Goal: Information Seeking & Learning: Find specific fact

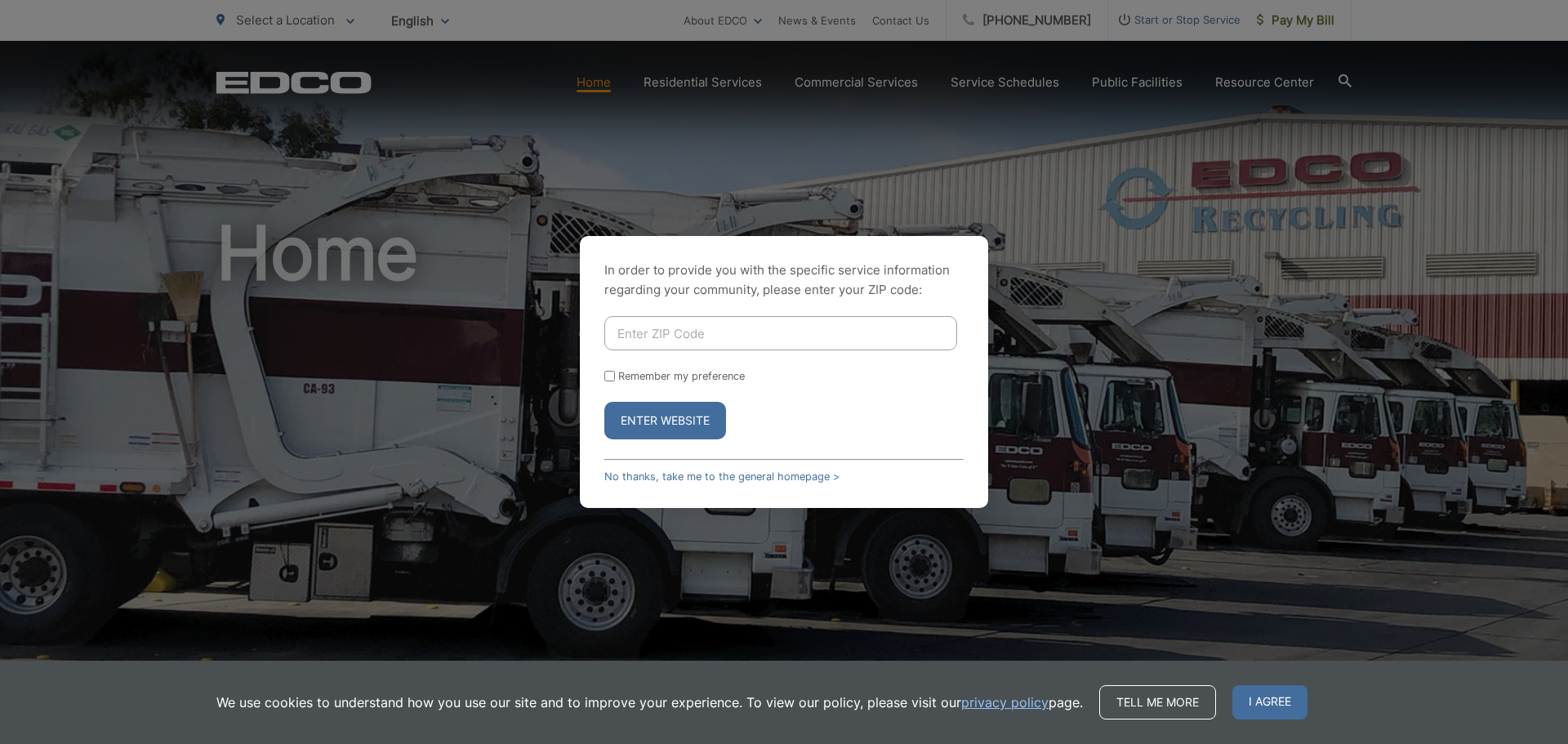
click at [694, 340] on input "Enter ZIP Code" at bounding box center [781, 332] width 353 height 34
type input "90755"
click at [691, 422] on button "Enter Website" at bounding box center [665, 420] width 122 height 37
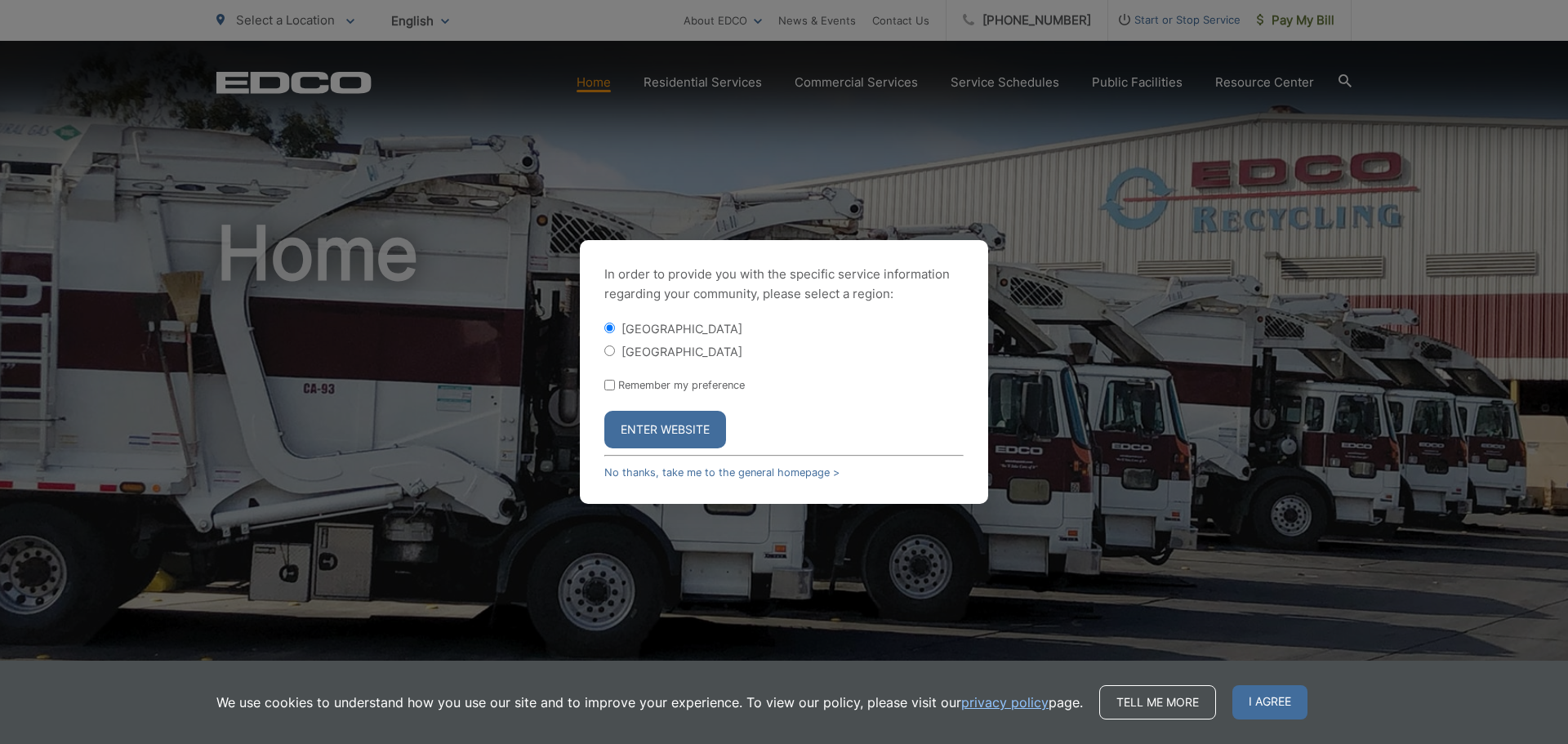
click at [656, 348] on label "[GEOGRAPHIC_DATA]" at bounding box center [682, 351] width 121 height 14
click at [615, 348] on input "[GEOGRAPHIC_DATA]" at bounding box center [610, 351] width 11 height 11
radio input "true"
click at [676, 432] on button "Enter Website" at bounding box center [665, 429] width 122 height 37
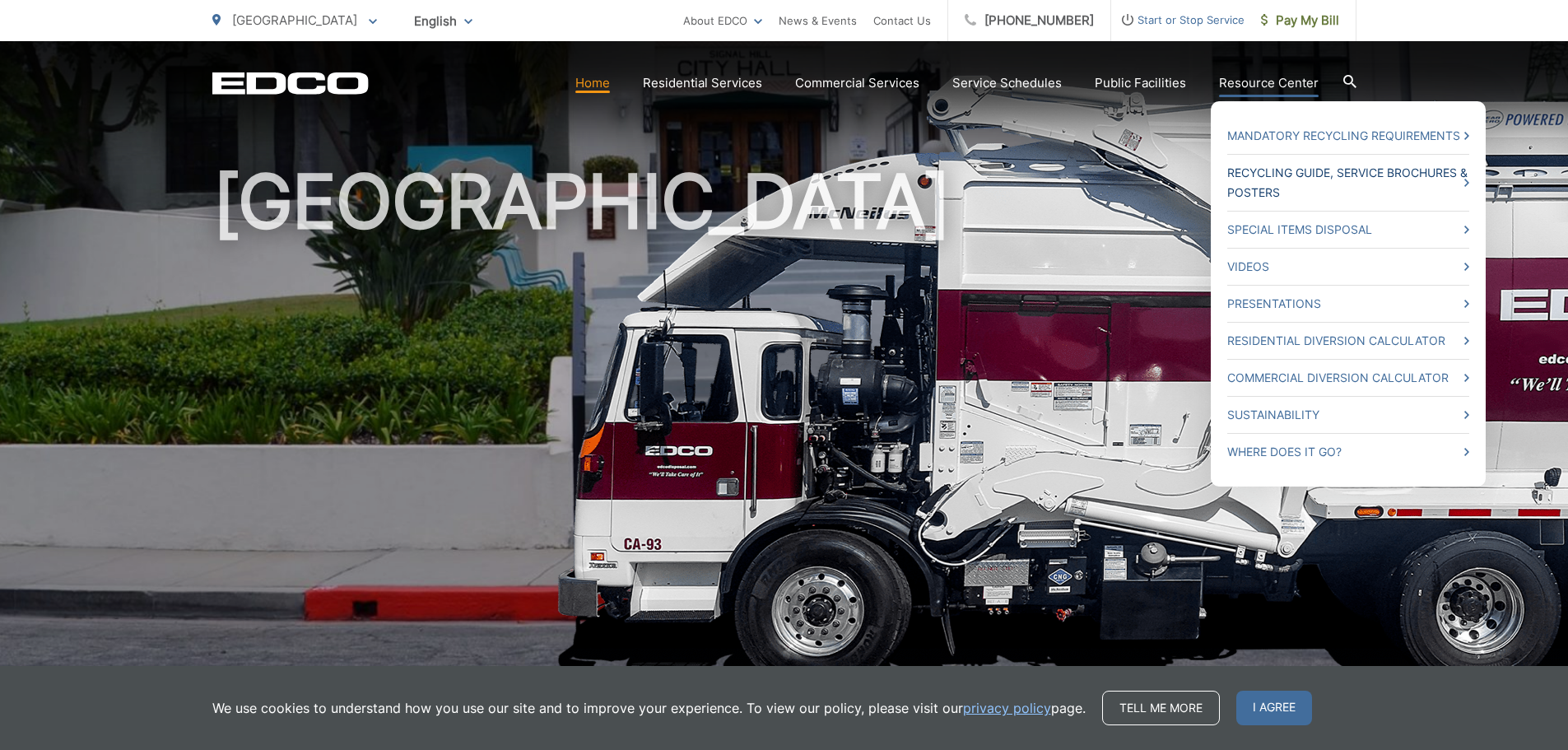
scroll to position [82, 0]
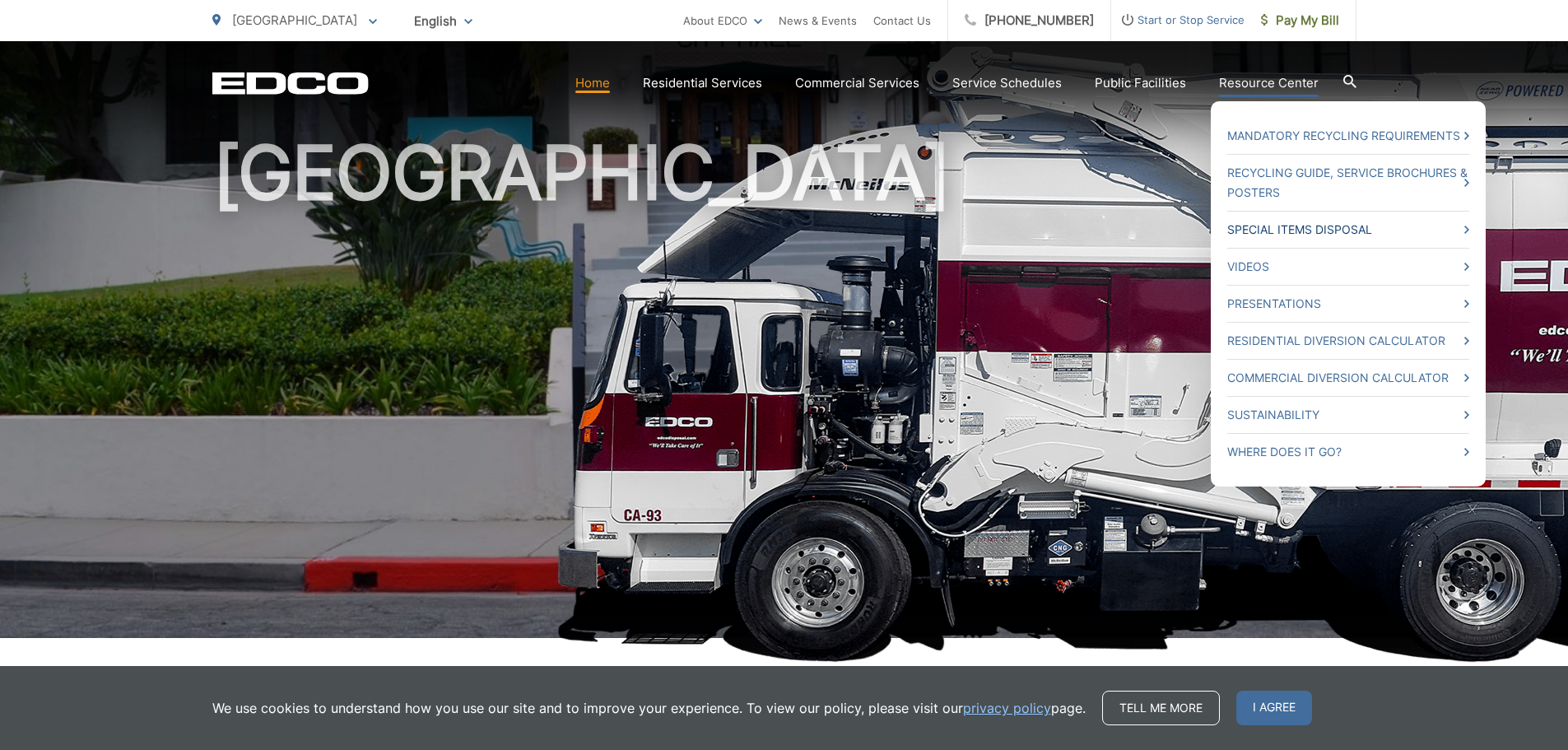
click at [1270, 230] on link "Special Items Disposal" at bounding box center [1348, 230] width 242 height 20
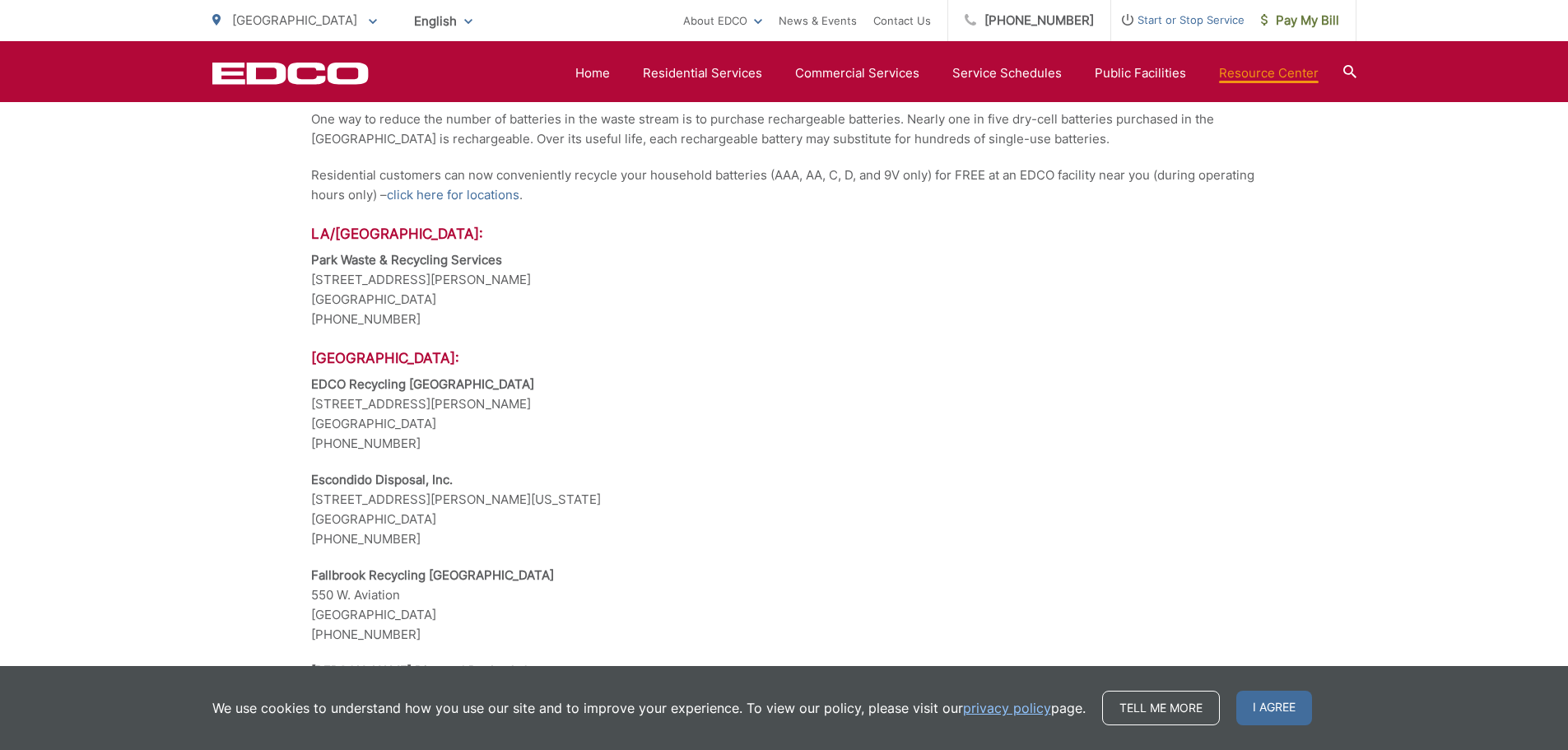
scroll to position [1564, 0]
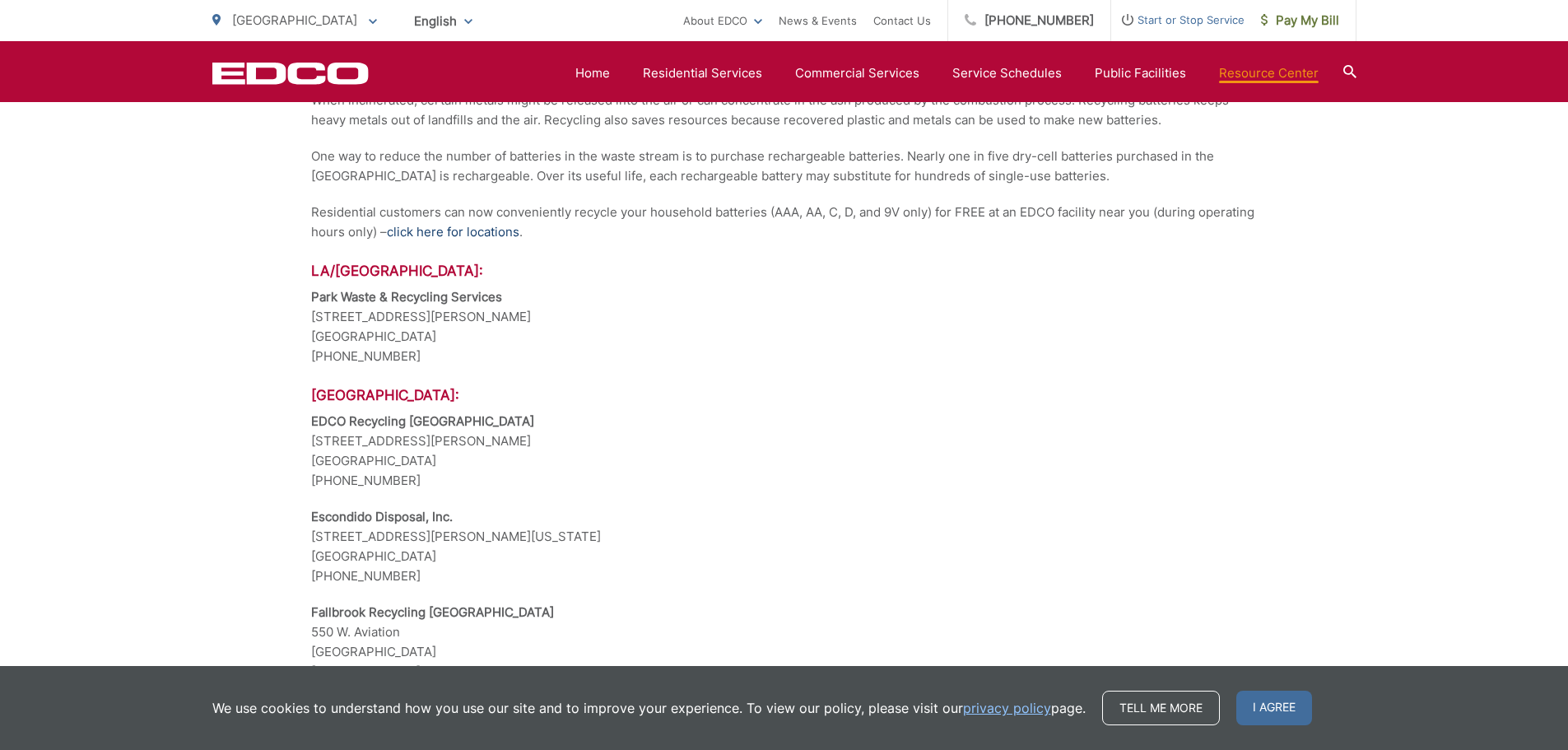
click at [466, 235] on link "click here for locations" at bounding box center [452, 232] width 132 height 20
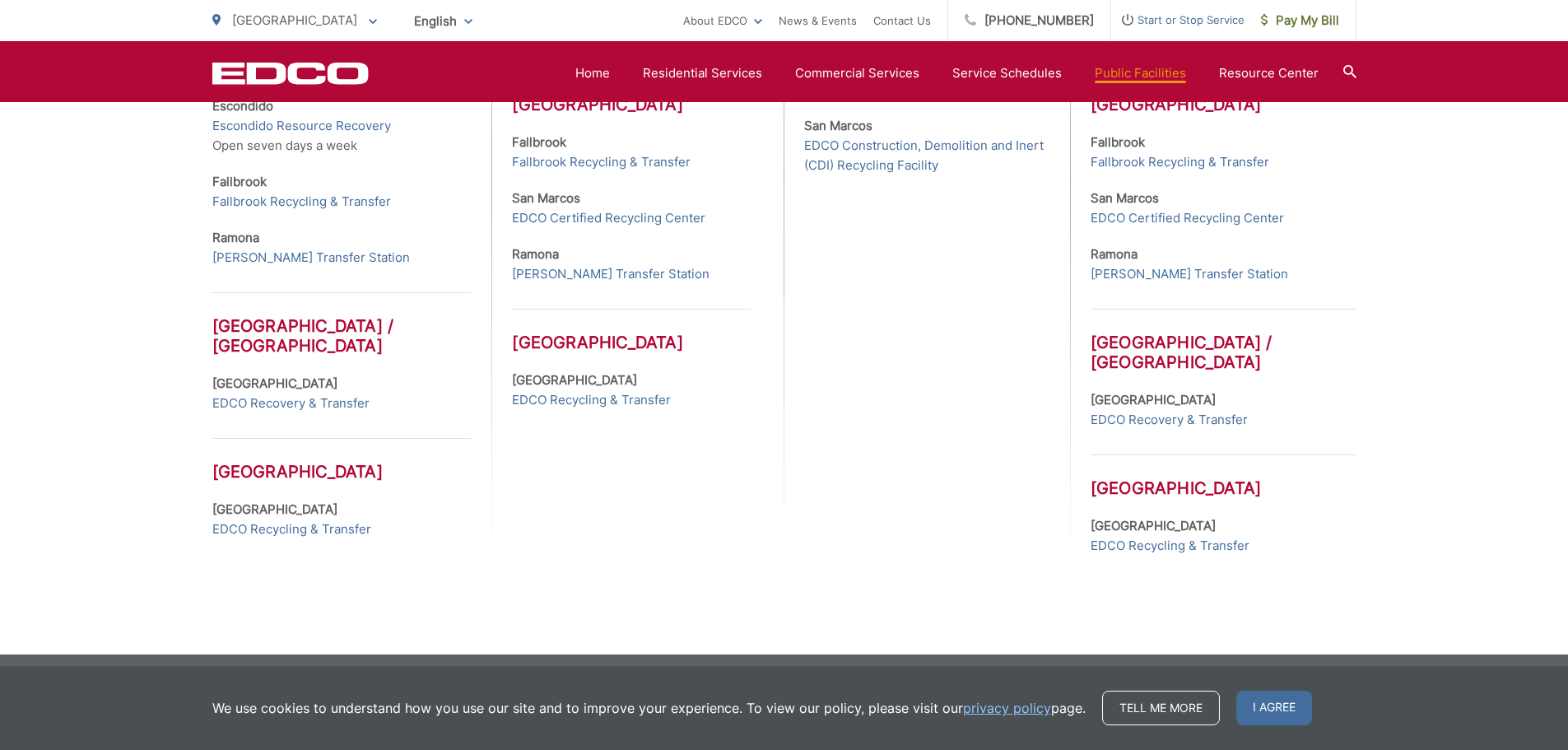
scroll to position [800, 0]
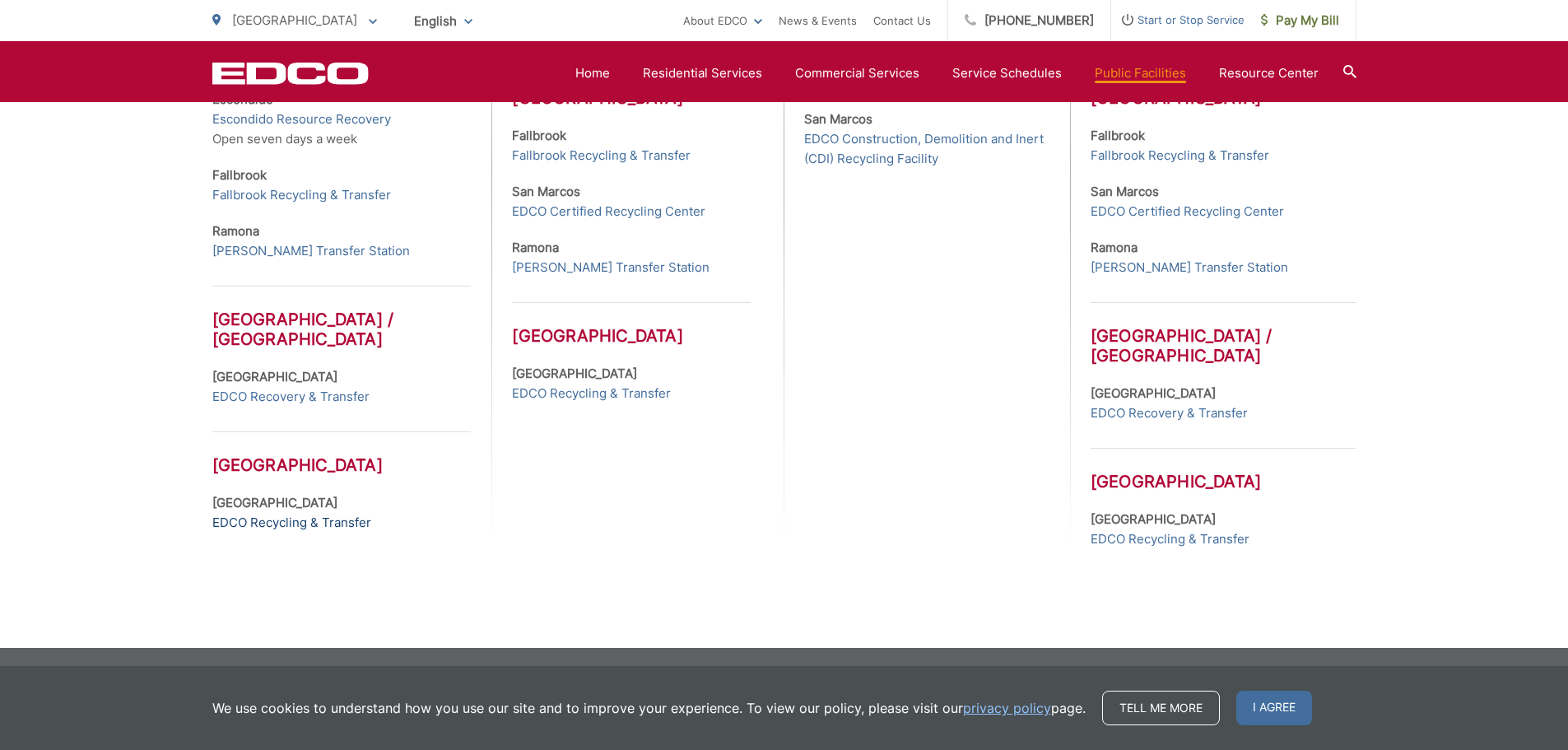
click at [275, 522] on link "EDCO Recycling & Transfer" at bounding box center [292, 522] width 159 height 20
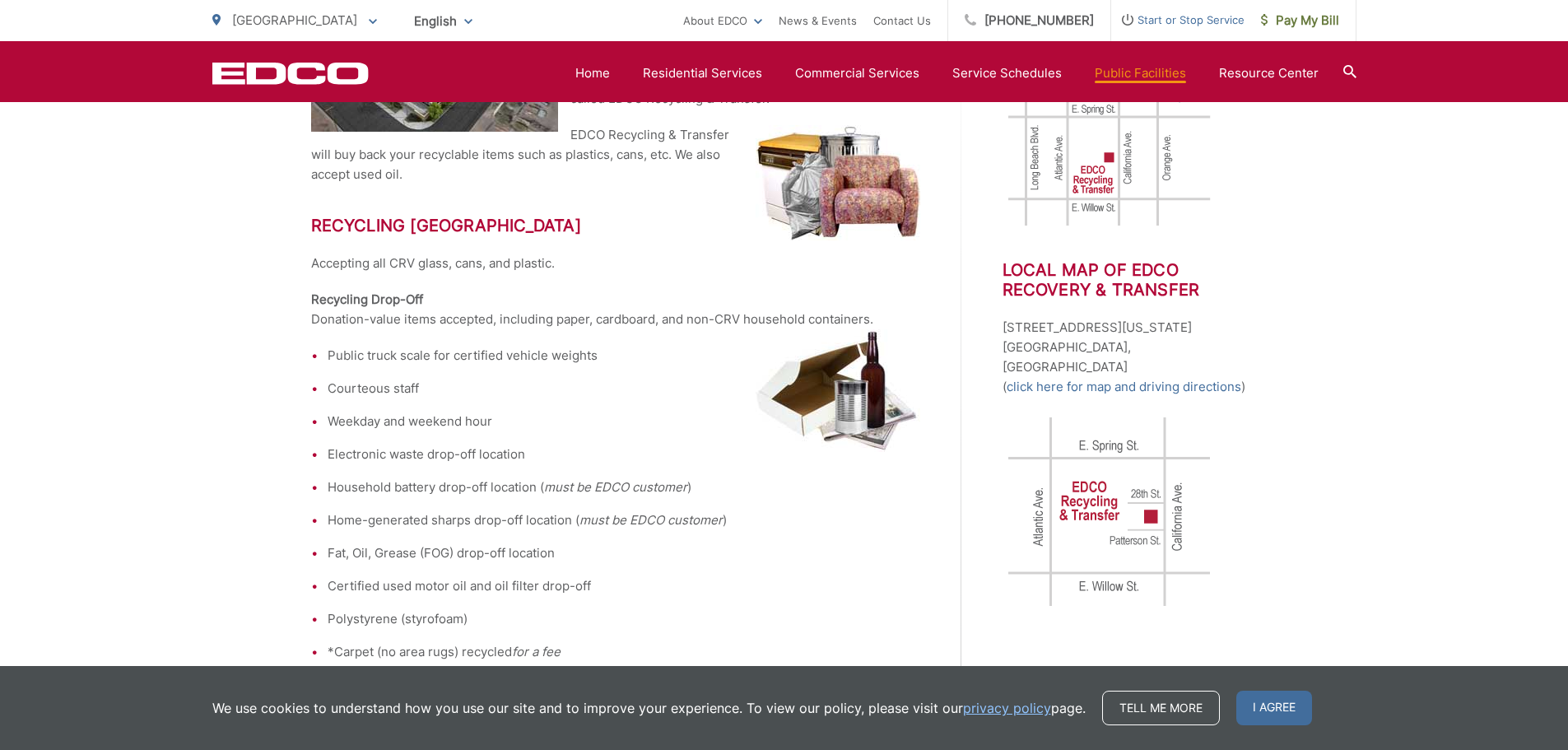
scroll to position [494, 0]
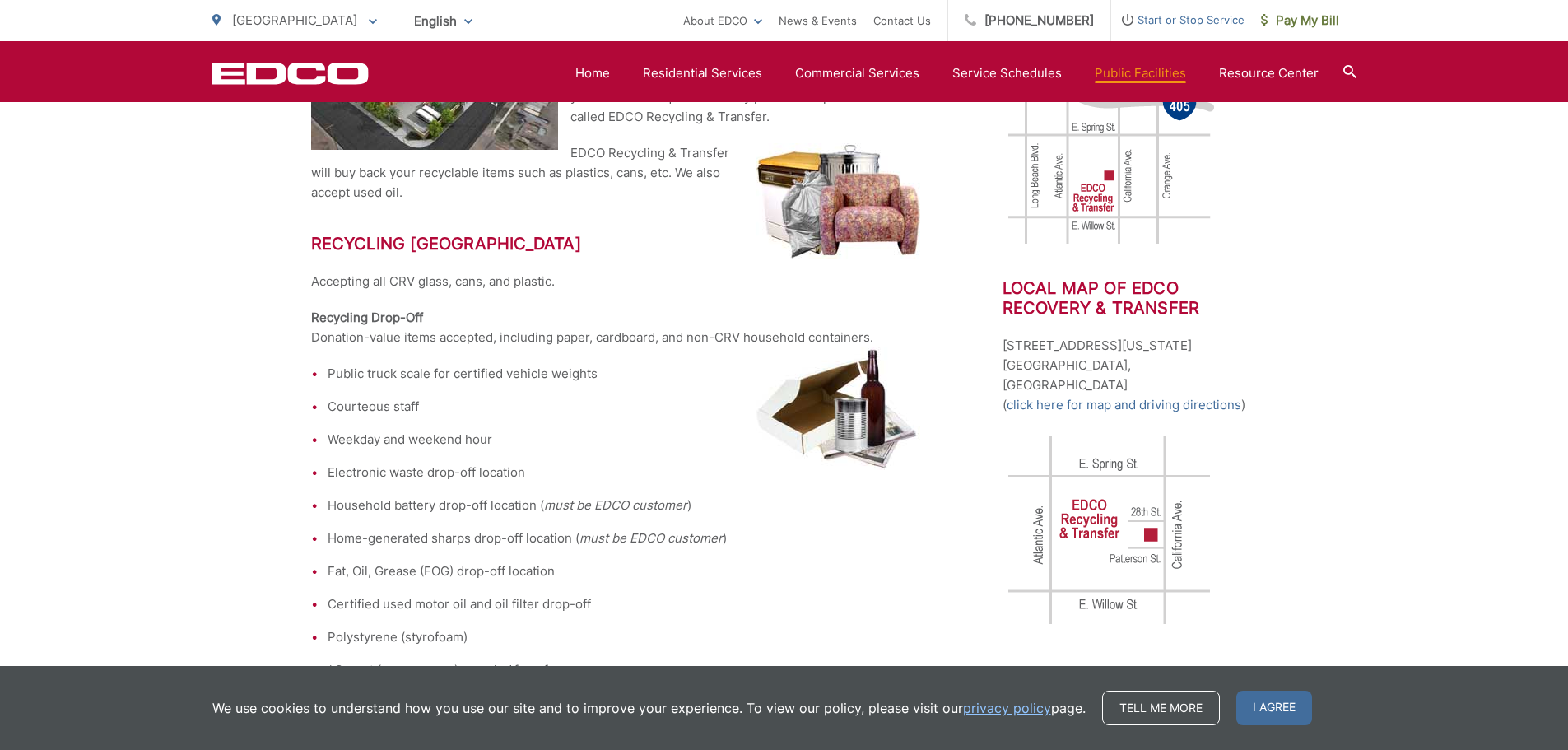
click at [1347, 68] on icon at bounding box center [1350, 72] width 13 height 13
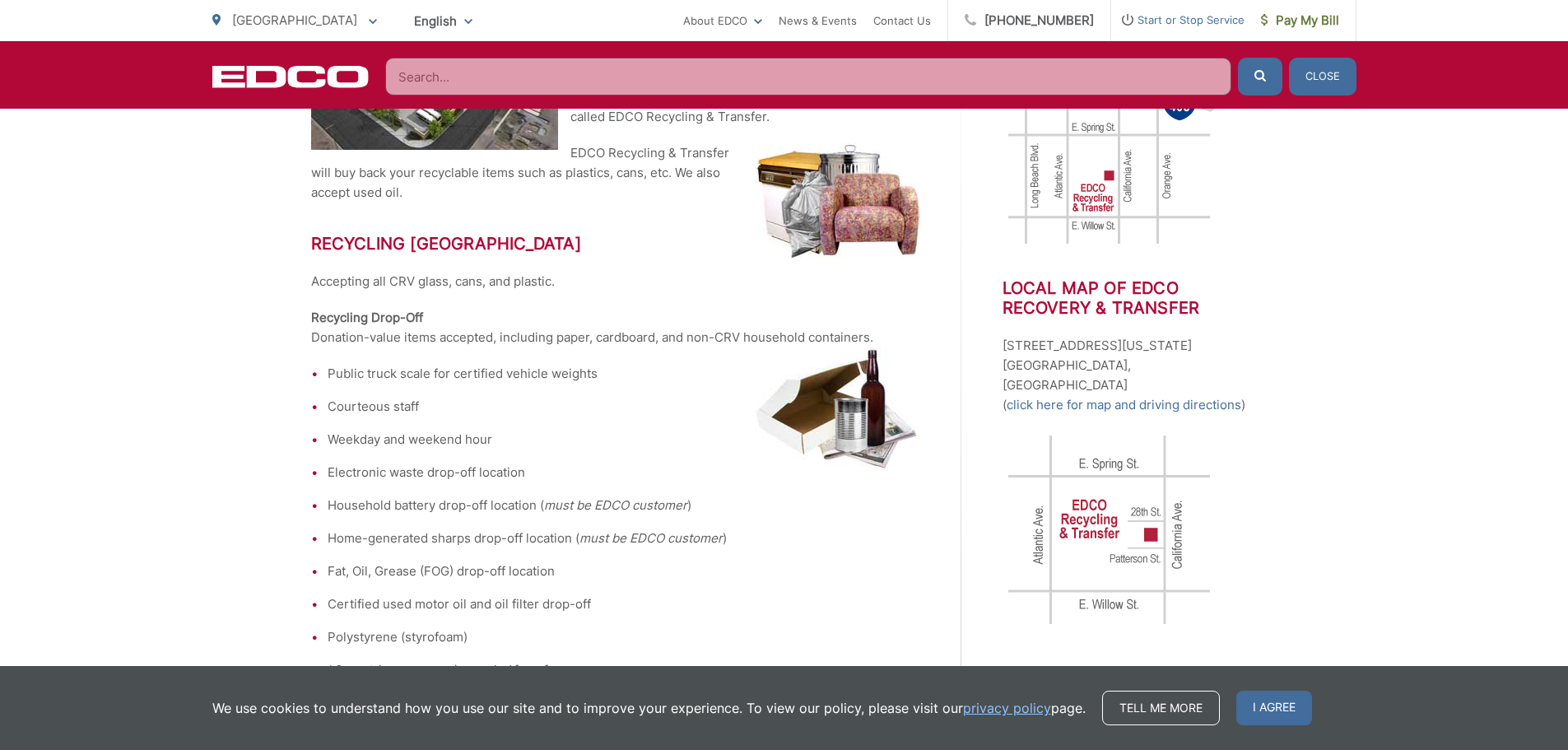
click at [717, 72] on input "Search" at bounding box center [807, 76] width 846 height 38
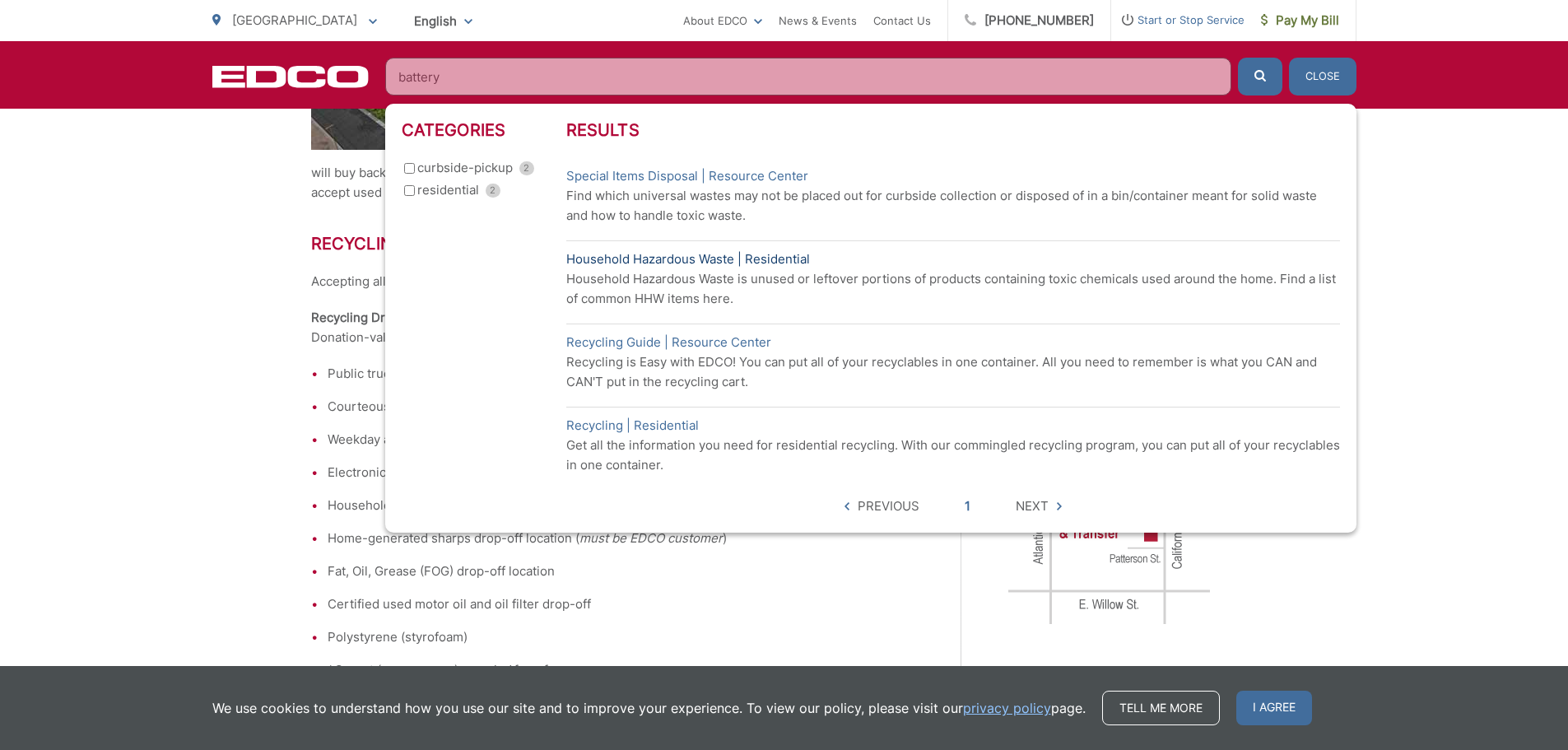
type input "battery"
click at [674, 265] on link "Household Hazardous Waste | Residential" at bounding box center [688, 259] width 243 height 20
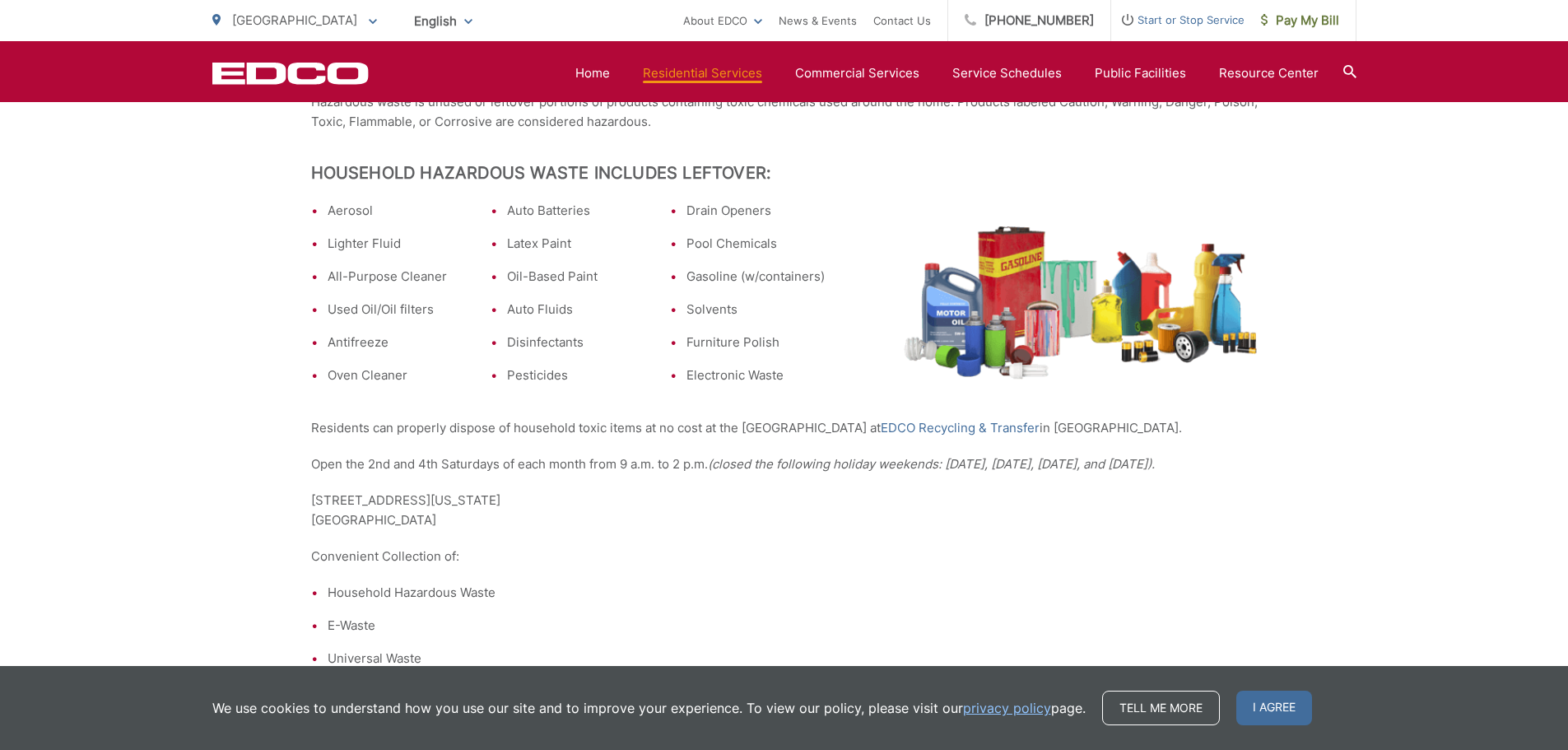
scroll to position [412, 0]
